Goal: Navigation & Orientation: Find specific page/section

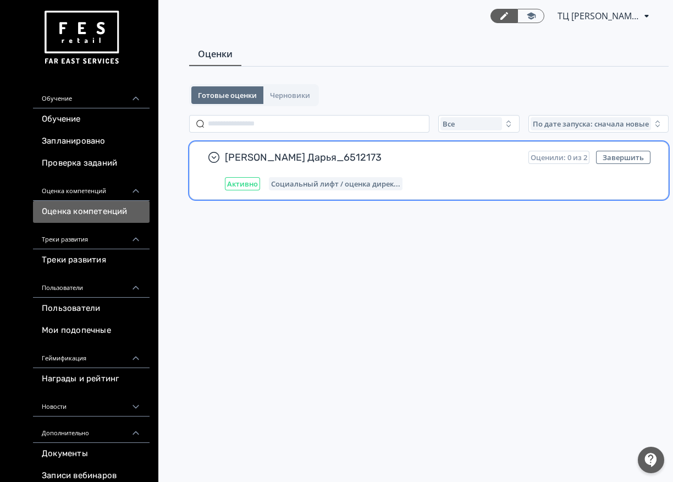
click at [252, 190] on div "Активно" at bounding box center [242, 183] width 35 height 13
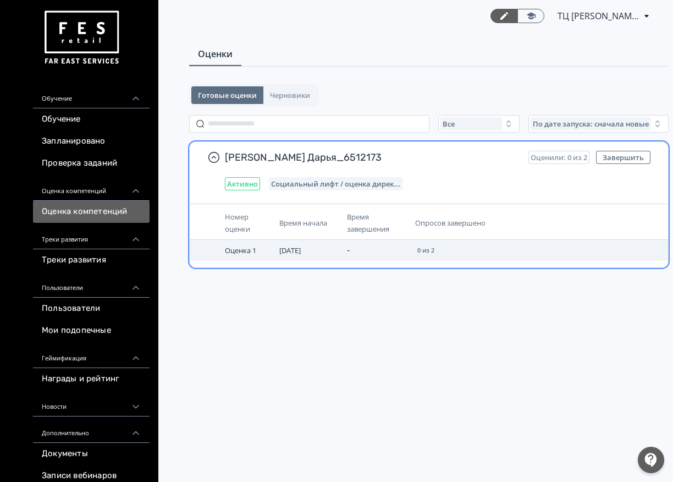
click at [242, 251] on span "Оценка 1" at bounding box center [240, 250] width 31 height 10
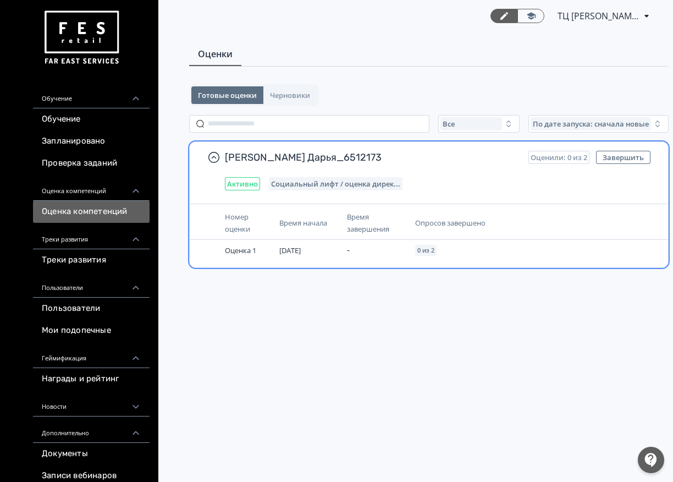
click at [559, 161] on span "Оценили: 0 из 2" at bounding box center [559, 157] width 57 height 9
click at [429, 161] on span "[PERSON_NAME] Дарья_6512173" at bounding box center [372, 157] width 295 height 13
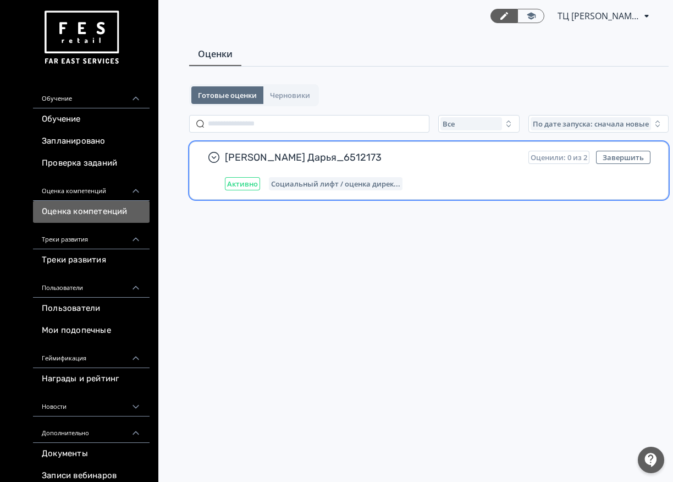
click at [302, 169] on div "[PERSON_NAME] Дарья_6512173 Оценили: 0 из 2 Завершить Активно Социальный лифт /…" at bounding box center [438, 171] width 426 height 40
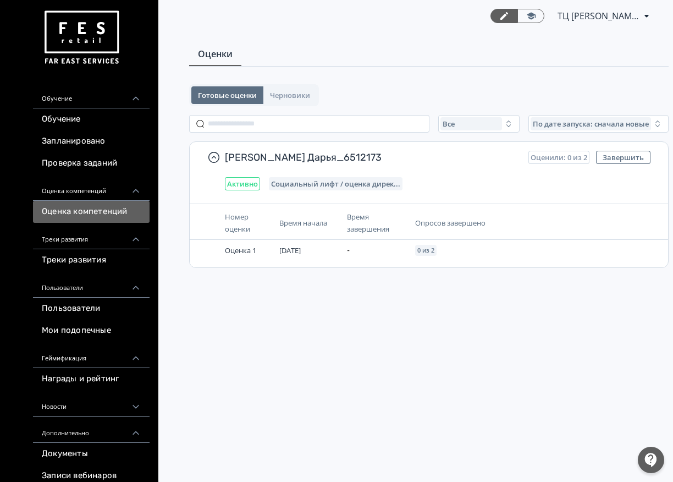
click at [297, 106] on div "Готовые оценки Черновики" at bounding box center [254, 95] width 130 height 22
click at [296, 100] on span "Черновики" at bounding box center [290, 95] width 40 height 9
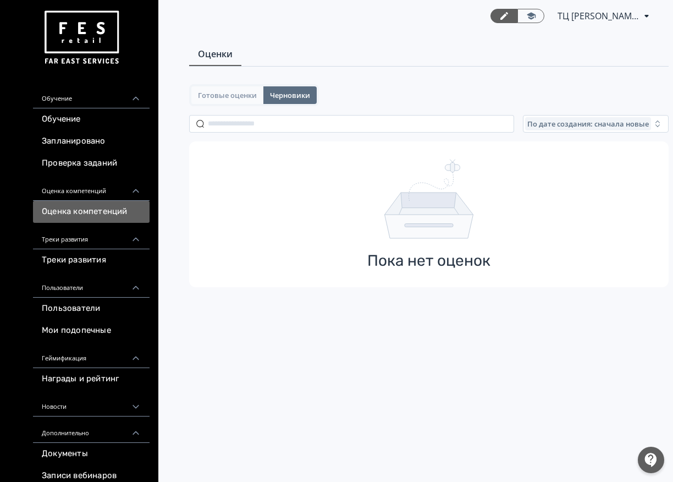
click at [242, 92] on span "Готовые оценки" at bounding box center [227, 95] width 59 height 9
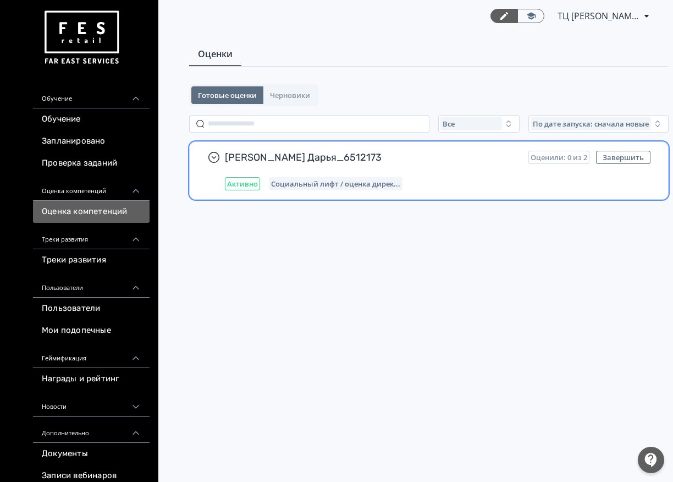
click at [252, 192] on div "[PERSON_NAME] Дарья_6512173 Оценили: 0 из 2 Завершить Активно Социальный лифт /…" at bounding box center [429, 170] width 478 height 57
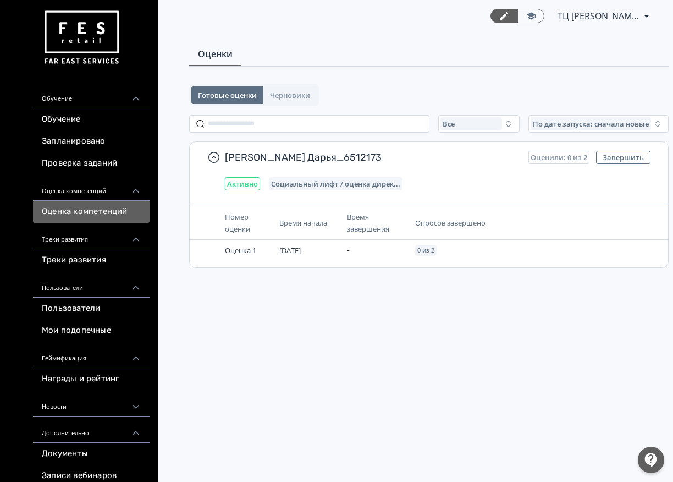
scroll to position [4, 0]
click at [566, 120] on span "По дате запуска: сначала новые" at bounding box center [591, 123] width 116 height 9
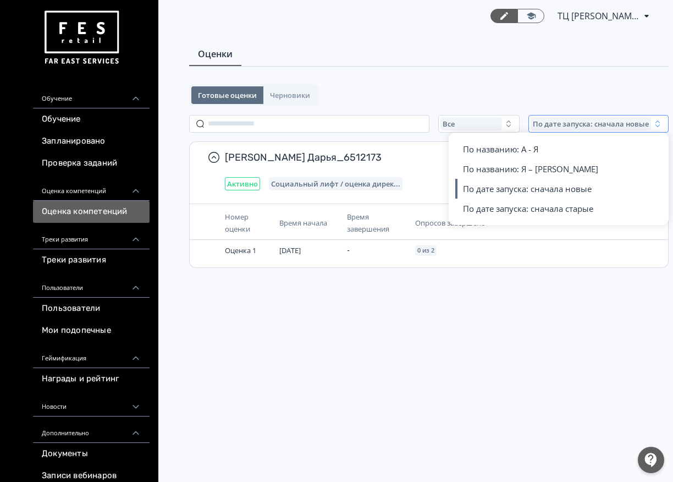
click at [566, 120] on span "По дате запуска: сначала новые" at bounding box center [591, 123] width 116 height 9
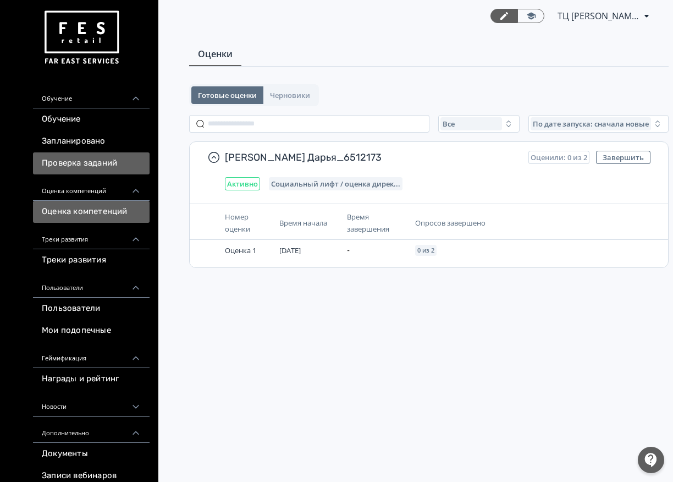
click at [126, 163] on link "Проверка заданий" at bounding box center [91, 163] width 117 height 22
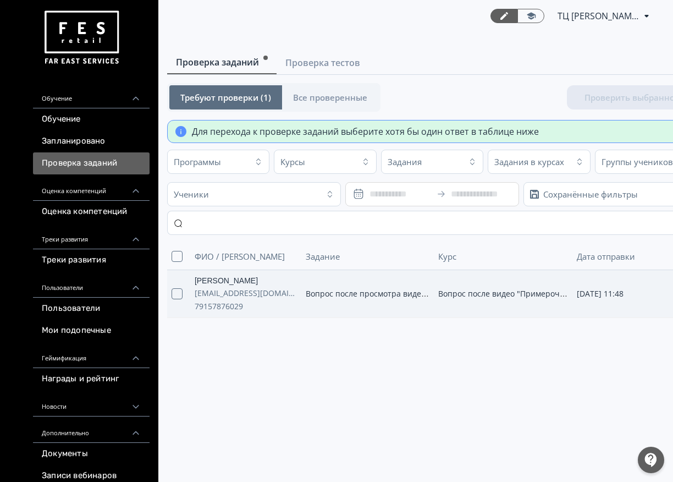
click at [348, 297] on span "Вопрос после просмотра видео 😎" at bounding box center [371, 293] width 131 height 10
click at [303, 61] on span "Проверка тестов" at bounding box center [322, 62] width 75 height 13
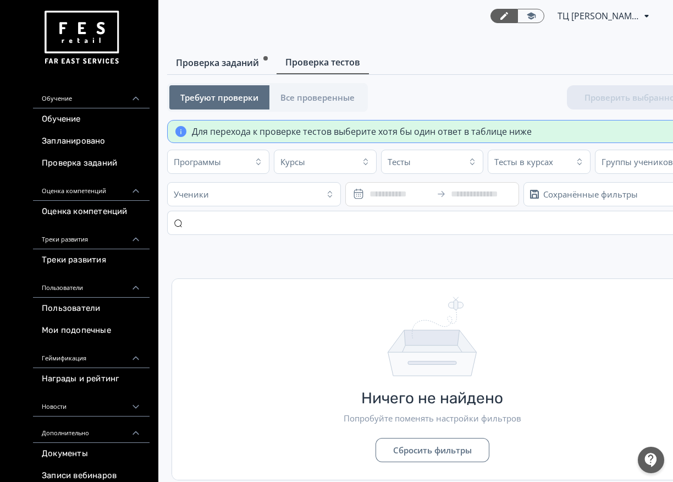
click at [218, 63] on span "Проверка заданий" at bounding box center [217, 62] width 83 height 13
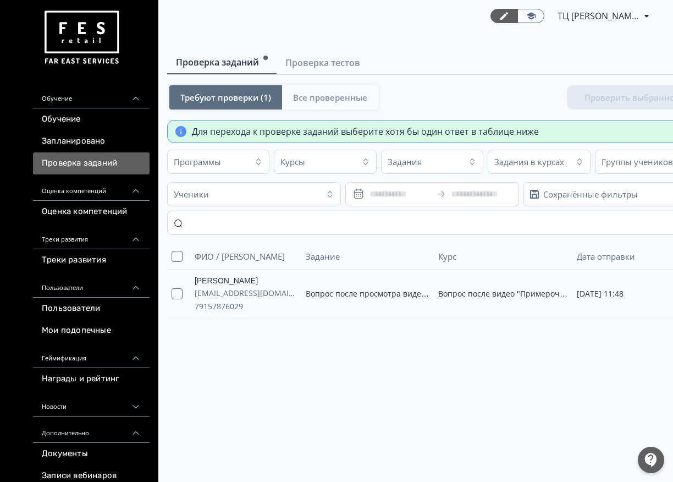
click at [325, 102] on span "Все проверенные" at bounding box center [330, 97] width 74 height 11
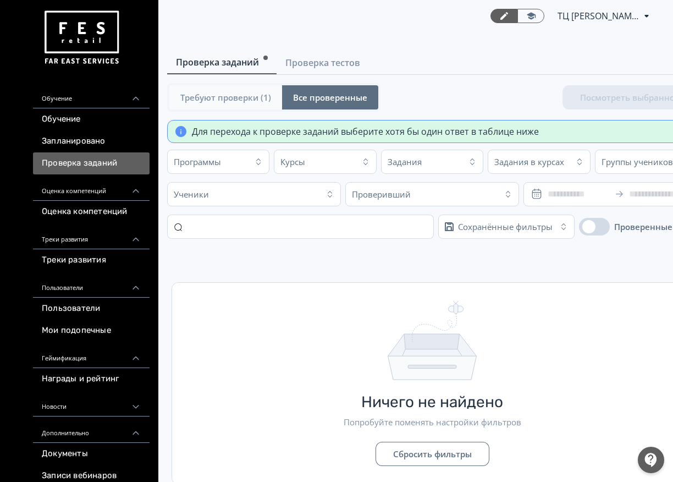
click at [251, 99] on span "Требуют проверки (1)" at bounding box center [225, 97] width 91 height 11
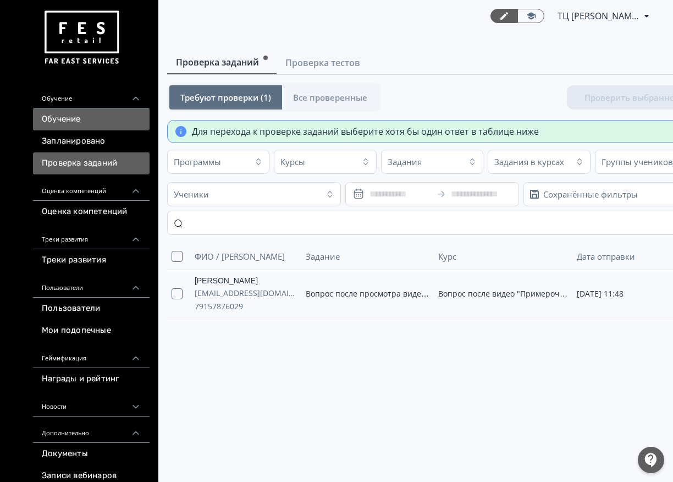
click at [119, 128] on link "Обучение" at bounding box center [91, 119] width 117 height 22
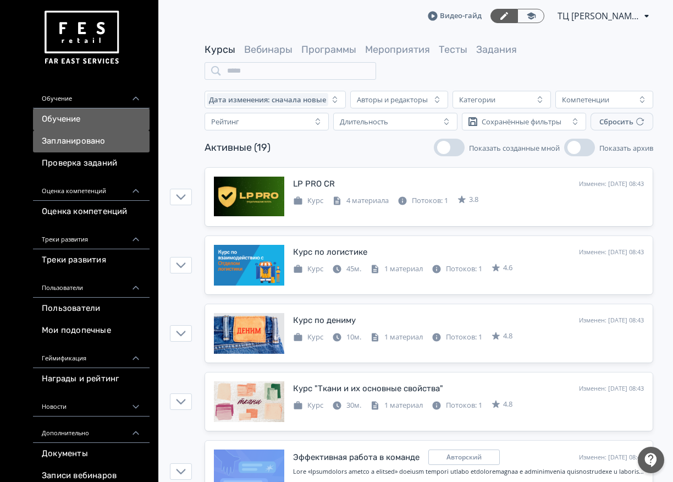
click at [118, 135] on link "Запланировано" at bounding box center [91, 141] width 117 height 22
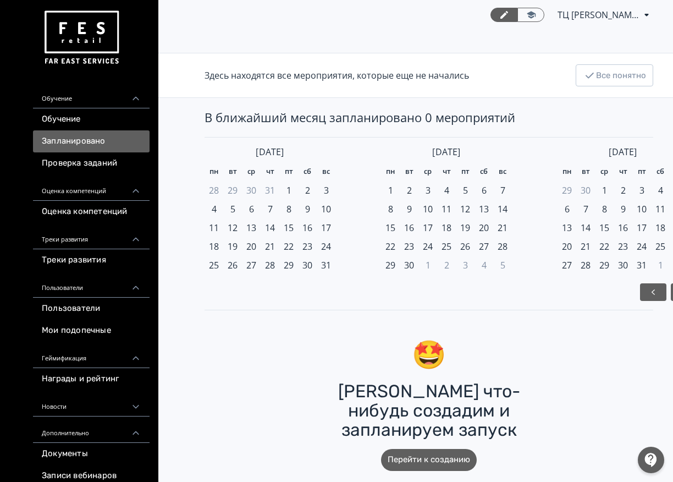
scroll to position [4, 0]
click at [411, 192] on span "2" at bounding box center [409, 190] width 5 height 13
click at [130, 157] on link "Проверка заданий" at bounding box center [91, 163] width 117 height 22
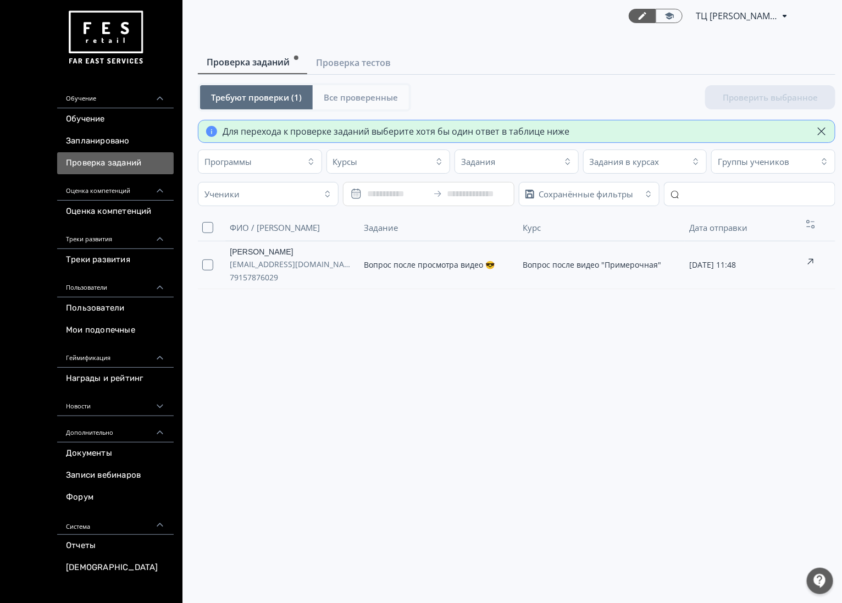
click at [390, 100] on span "Все проверенные" at bounding box center [361, 97] width 74 height 11
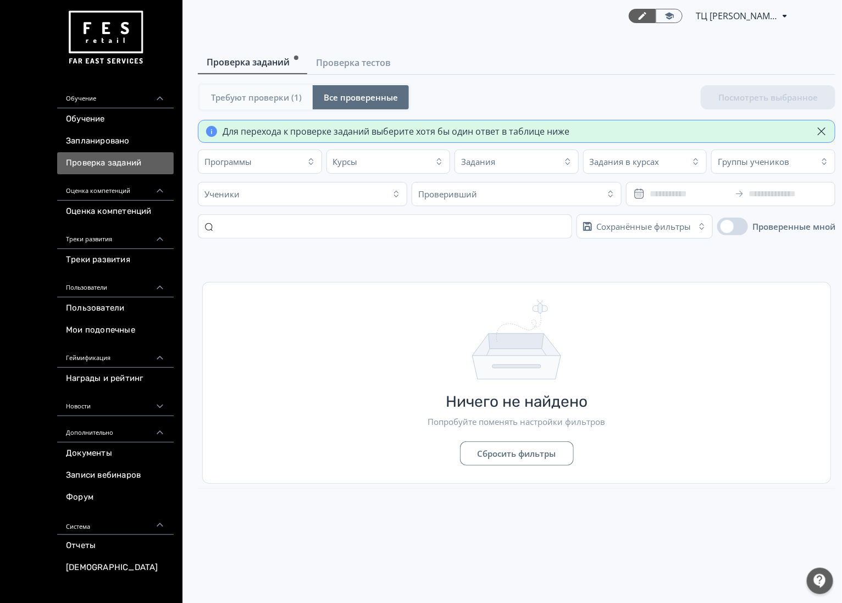
click at [291, 98] on span "Требуют проверки (1)" at bounding box center [256, 97] width 91 height 11
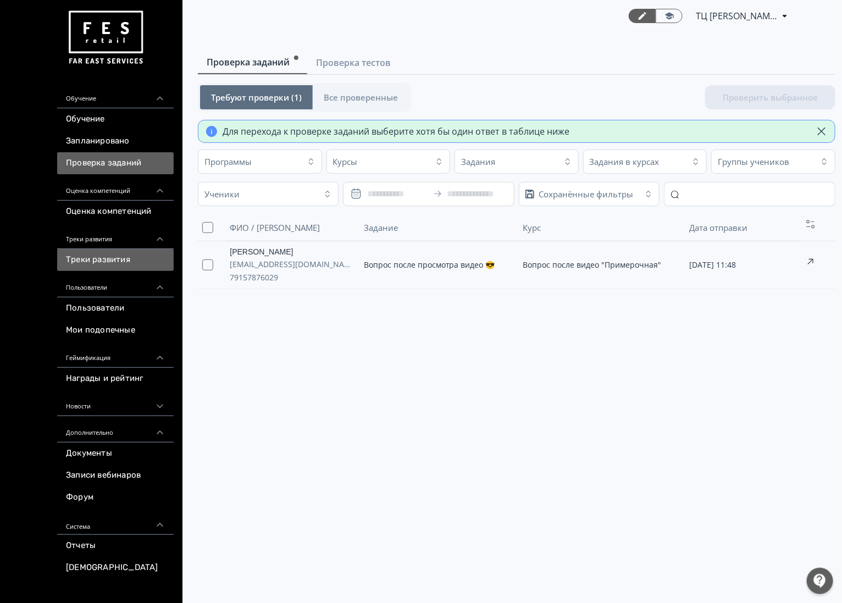
click at [130, 262] on link "Треки развития" at bounding box center [115, 260] width 117 height 22
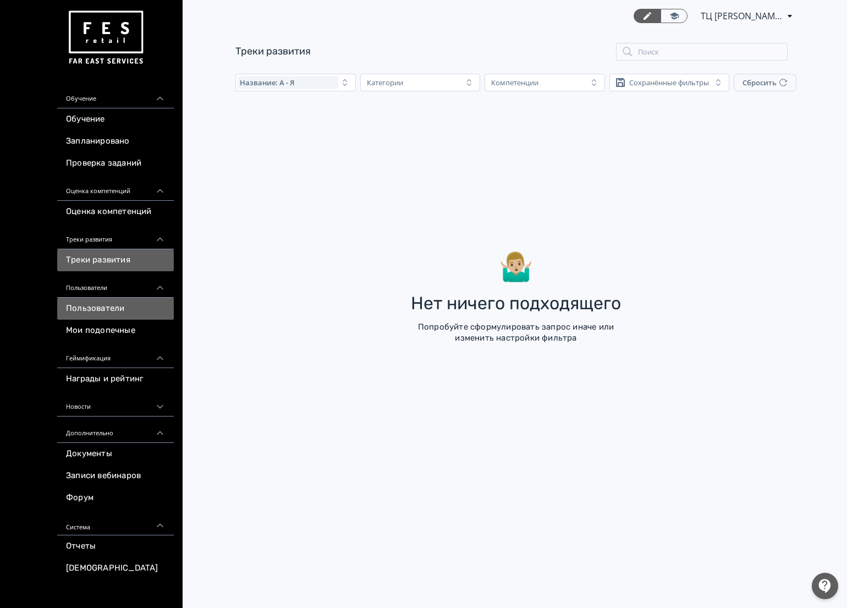
click at [139, 314] on link "Пользователи" at bounding box center [115, 308] width 117 height 22
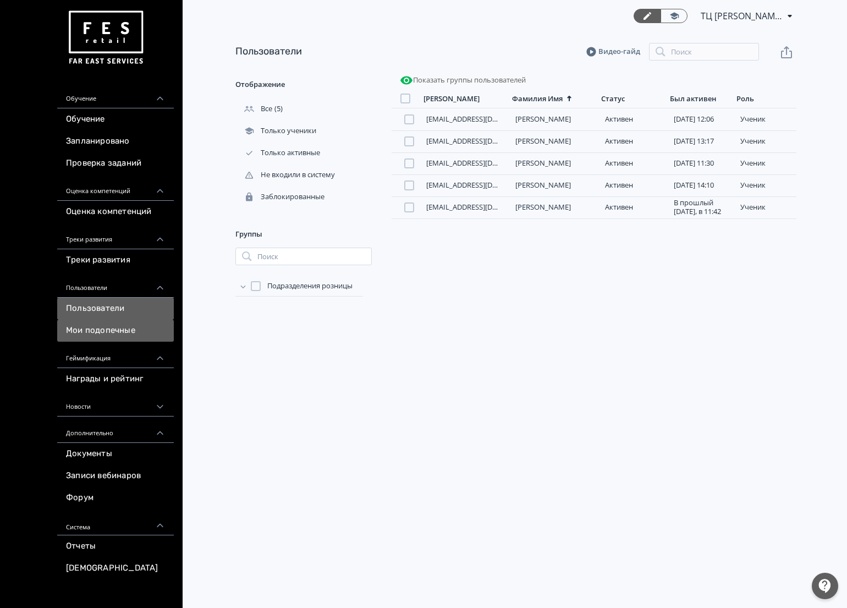
click at [139, 329] on link "Мои подопечные" at bounding box center [115, 330] width 117 height 22
